Goal: Task Accomplishment & Management: Complete application form

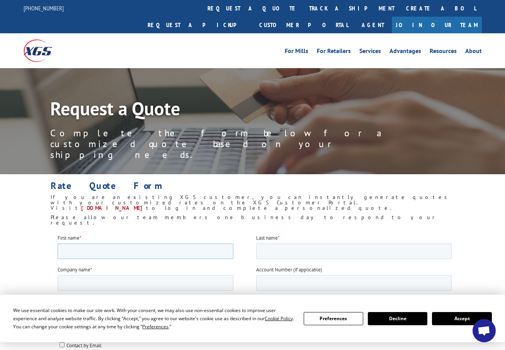
click at [97, 253] on input "First name *" at bounding box center [145, 250] width 176 height 15
type input "[PERSON_NAME]"
click at [266, 249] on input "Last name *" at bounding box center [354, 250] width 196 height 15
type input "[PERSON_NAME]"
click at [112, 283] on input "Company name *" at bounding box center [145, 282] width 176 height 15
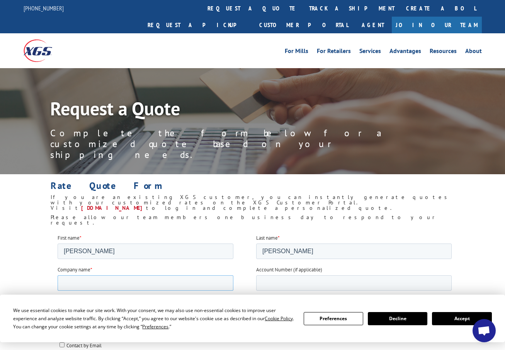
type input "[PERSON_NAME] Surface Solutions Inc."
click at [115, 314] on input "Email *" at bounding box center [145, 313] width 176 height 15
type input "[EMAIL_ADDRESS][DOMAIN_NAME]"
click at [263, 316] on input "Phone number *" at bounding box center [354, 313] width 196 height 15
type input "16616880088"
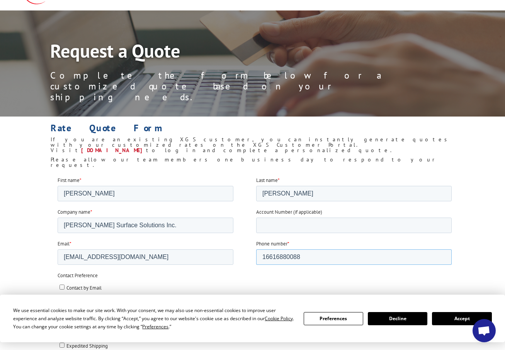
scroll to position [116, 0]
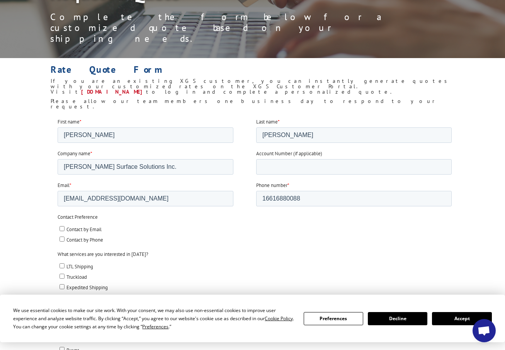
click at [59, 229] on input "Contact by Email" at bounding box center [61, 227] width 5 height 5
checkbox input "true"
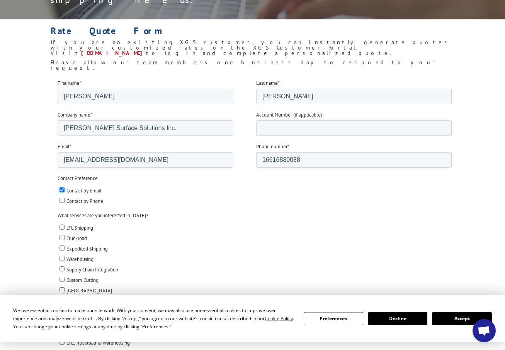
scroll to position [193, 0]
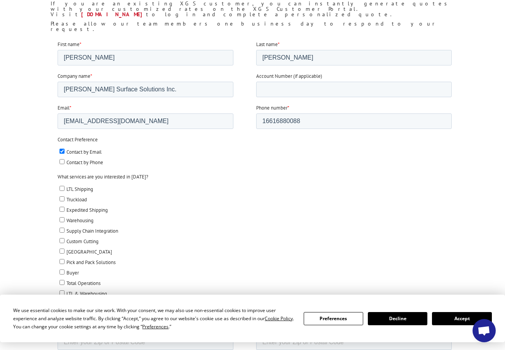
click at [60, 188] on input "LTL Shipping" at bounding box center [61, 187] width 5 height 5
checkbox input "true"
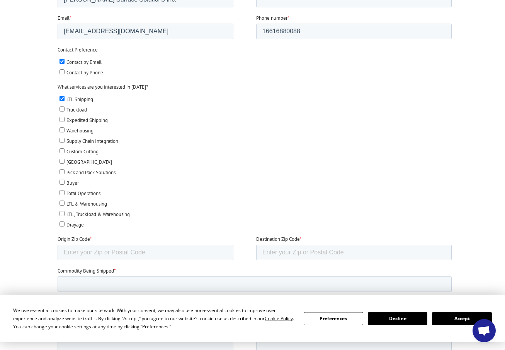
scroll to position [309, 0]
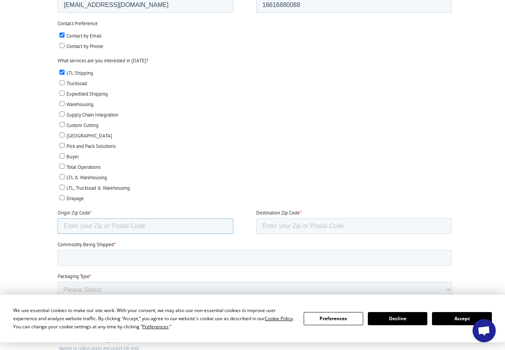
click at [86, 226] on input "Origin Zip Code *" at bounding box center [145, 225] width 176 height 15
type input "93313"
click at [306, 225] on input "Destination Zip Code *" at bounding box center [354, 225] width 196 height 15
type input "08079"
click at [106, 256] on input "Commodity Being Shipped *" at bounding box center [254, 257] width 394 height 15
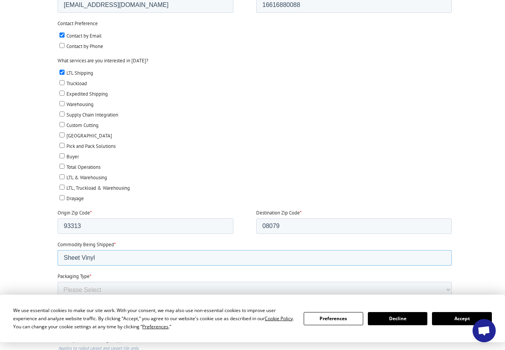
type input "Sheet Vinyl"
drag, startPoint x: 384, startPoint y: 318, endPoint x: 326, endPoint y: 443, distance: 137.4
click at [384, 318] on button "Decline" at bounding box center [398, 318] width 60 height 13
